Goal: Transaction & Acquisition: Purchase product/service

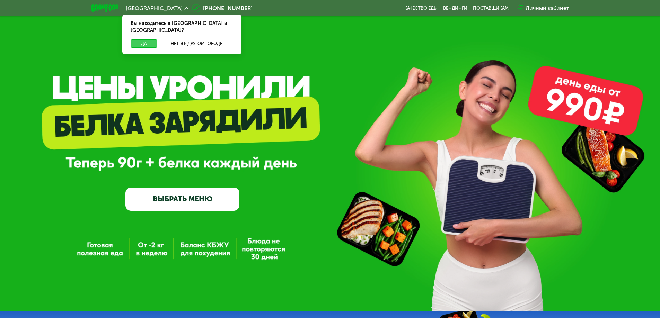
click at [145, 39] on button "Да" at bounding box center [144, 43] width 27 height 8
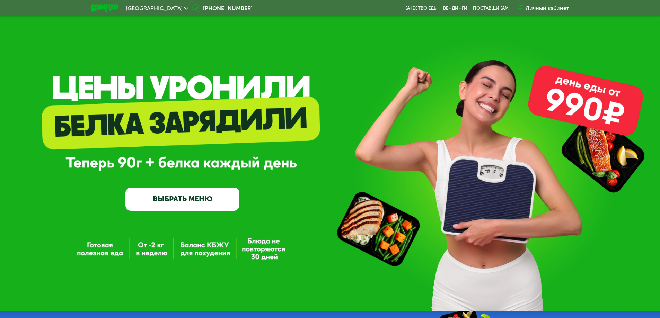
click at [173, 203] on link "ВЫБРАТЬ МЕНЮ" at bounding box center [182, 199] width 114 height 23
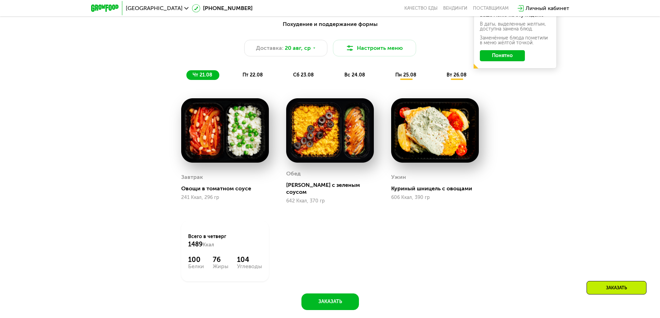
scroll to position [443, 0]
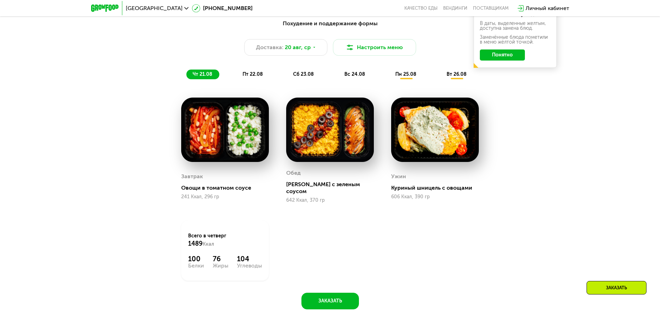
click at [256, 75] on span "пт 22.08" at bounding box center [252, 74] width 20 height 6
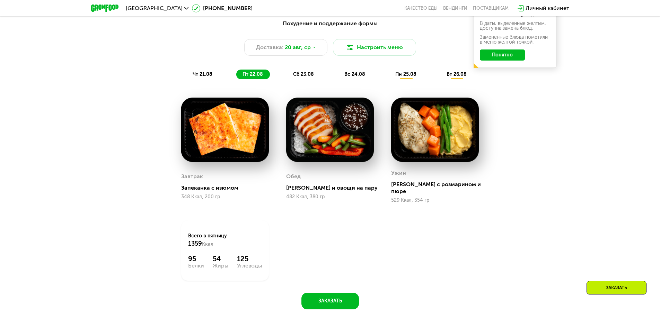
click at [236, 77] on div "чт 21.08" at bounding box center [253, 75] width 34 height 10
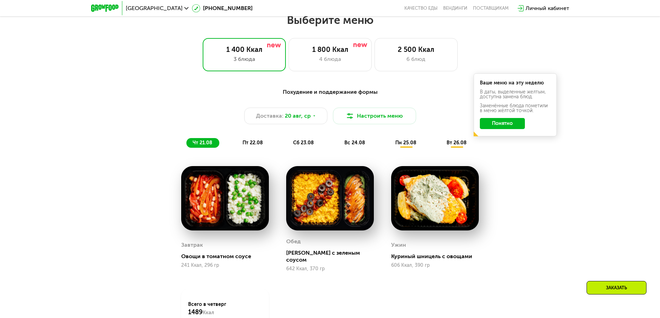
scroll to position [374, 0]
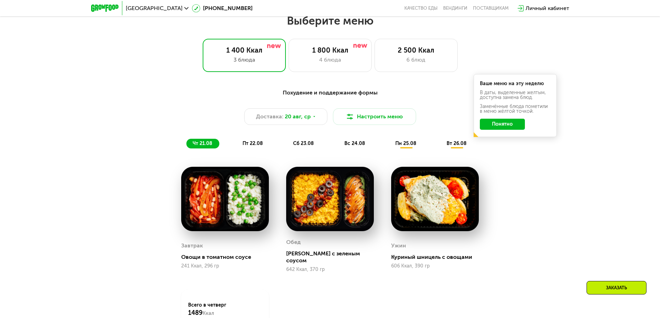
click at [495, 125] on button "Понятно" at bounding box center [502, 124] width 45 height 11
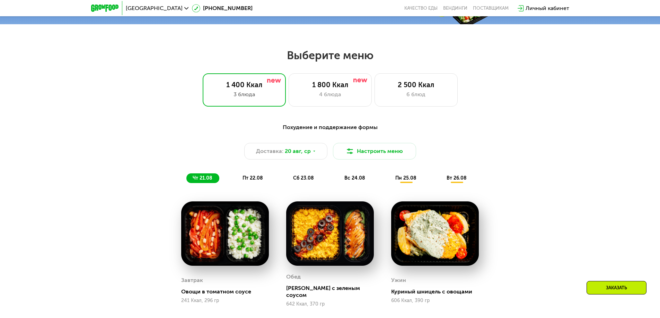
scroll to position [305, 0]
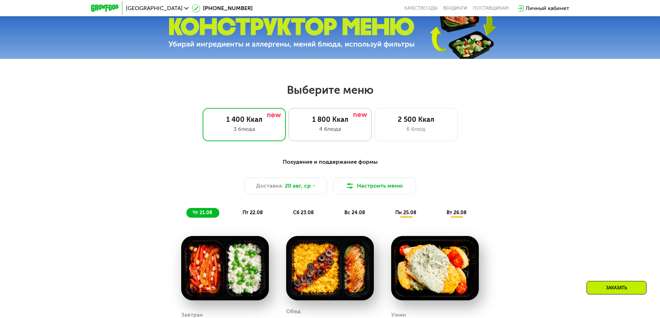
click at [374, 140] on div "1 800 Ккал 4 блюда" at bounding box center [415, 124] width 83 height 33
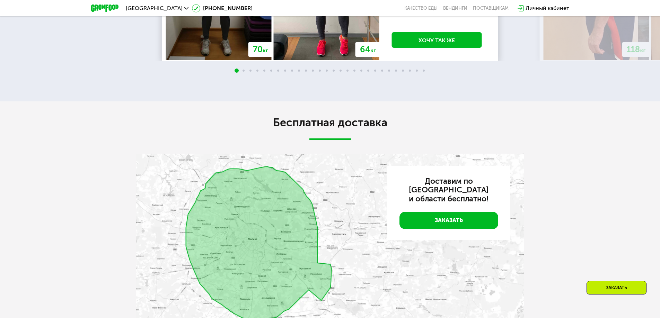
scroll to position [1309, 0]
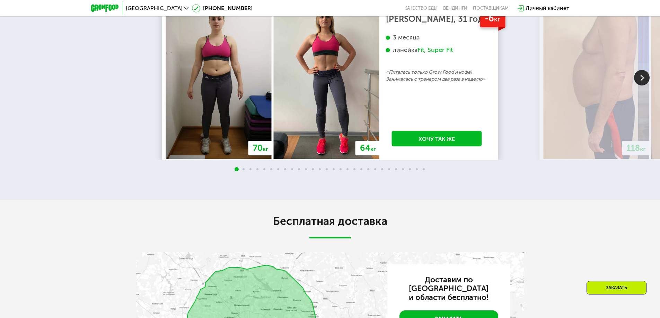
click at [637, 86] on img at bounding box center [642, 78] width 16 height 16
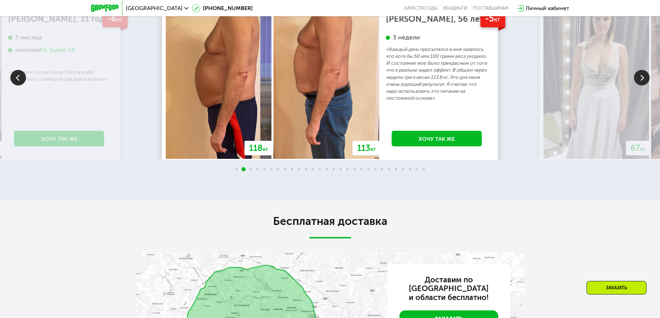
click at [637, 86] on img at bounding box center [642, 78] width 16 height 16
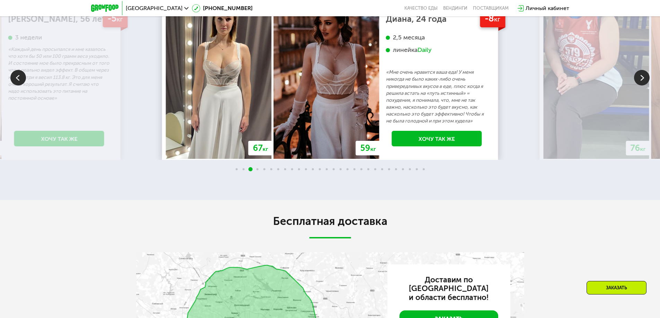
click at [637, 86] on img at bounding box center [642, 78] width 16 height 16
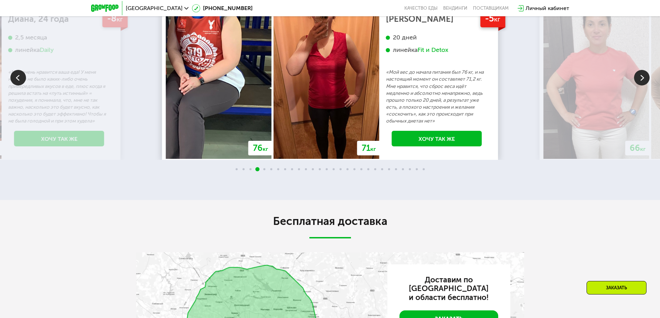
click at [637, 86] on img at bounding box center [642, 78] width 16 height 16
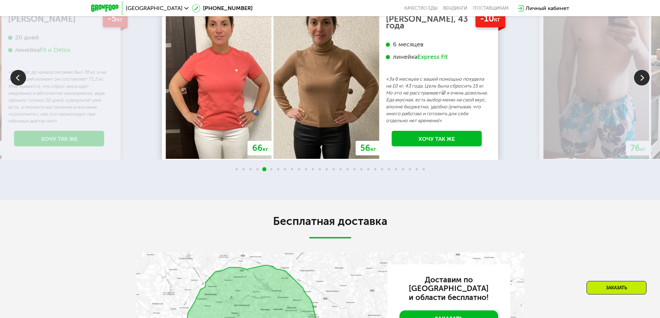
click at [637, 86] on img at bounding box center [642, 78] width 16 height 16
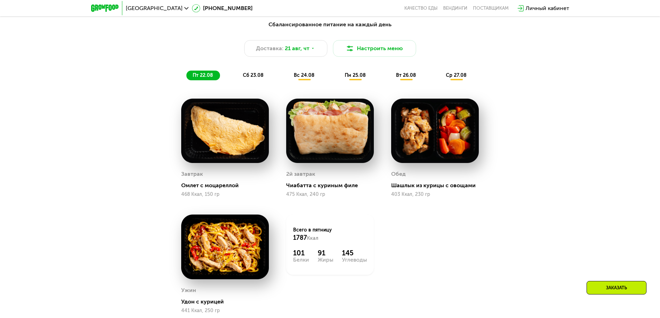
scroll to position [0, 0]
